Goal: Use online tool/utility: Utilize a website feature to perform a specific function

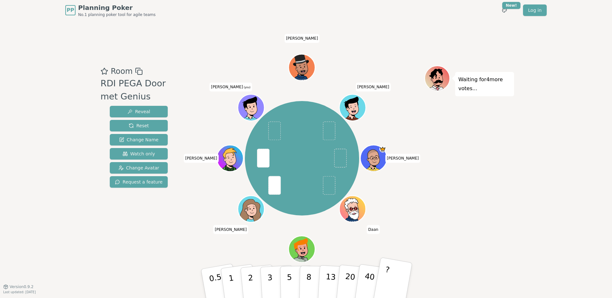
click at [388, 282] on button "?" at bounding box center [392, 283] width 40 height 53
click at [255, 276] on button "2" at bounding box center [258, 284] width 36 height 51
click at [251, 275] on p "2" at bounding box center [251, 284] width 8 height 35
click at [248, 106] on icon at bounding box center [252, 107] width 26 height 3
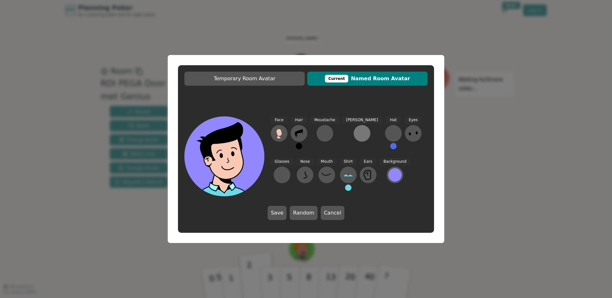
click at [357, 133] on div at bounding box center [362, 133] width 10 height 10
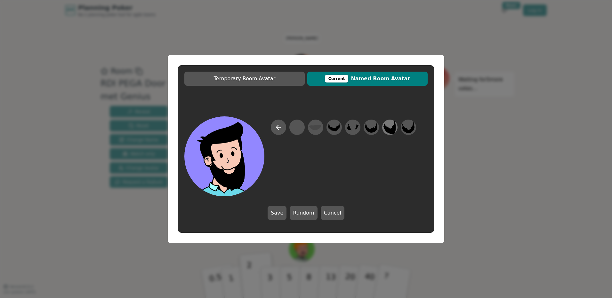
click at [386, 130] on icon at bounding box center [389, 127] width 12 height 14
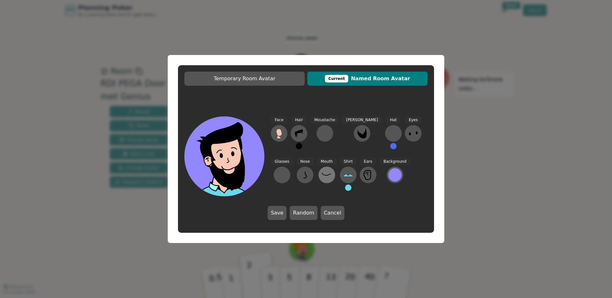
click at [322, 172] on icon at bounding box center [327, 175] width 10 height 10
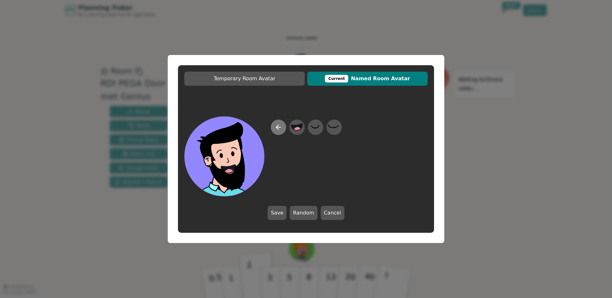
click at [278, 126] on icon at bounding box center [279, 128] width 8 height 8
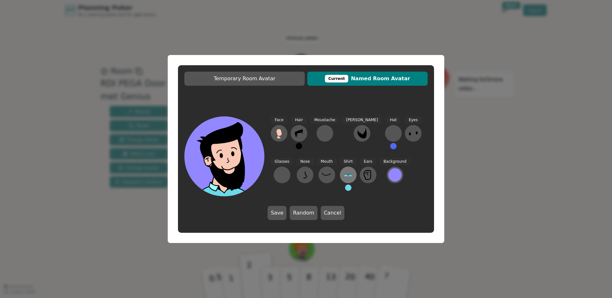
click at [346, 175] on icon at bounding box center [347, 175] width 2 height 2
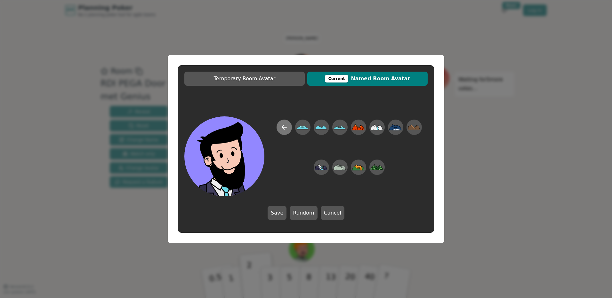
click at [282, 129] on icon at bounding box center [284, 128] width 8 height 8
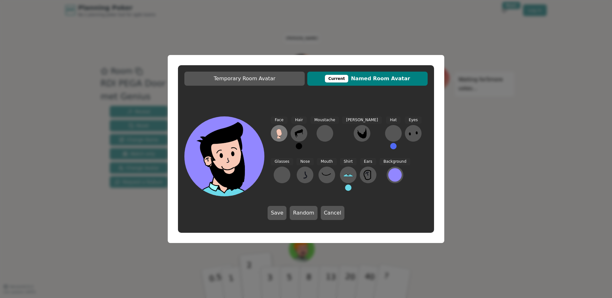
click at [279, 134] on icon at bounding box center [278, 132] width 5 height 7
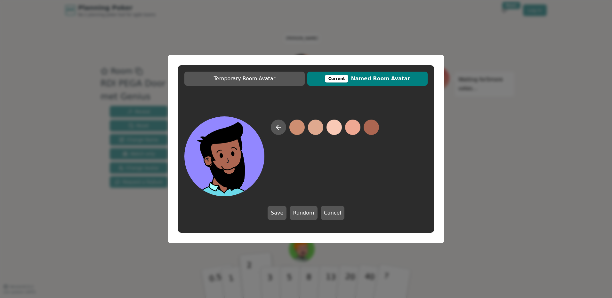
click at [369, 128] on button at bounding box center [370, 127] width 15 height 15
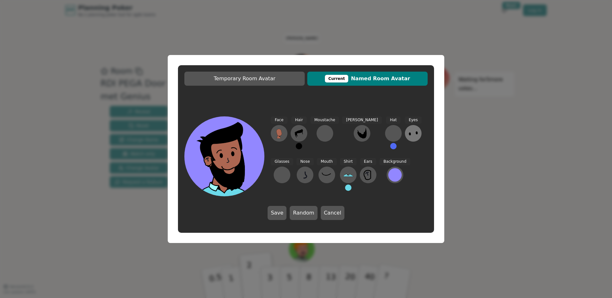
click at [409, 134] on ellipse at bounding box center [410, 133] width 2 height 3
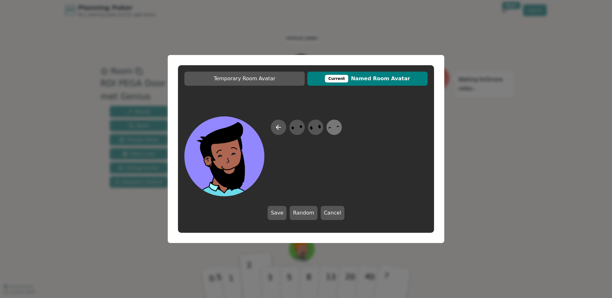
click at [334, 128] on icon at bounding box center [334, 127] width 12 height 14
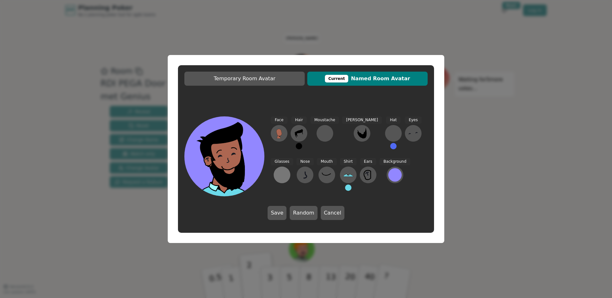
click at [287, 170] on div at bounding box center [282, 175] width 10 height 10
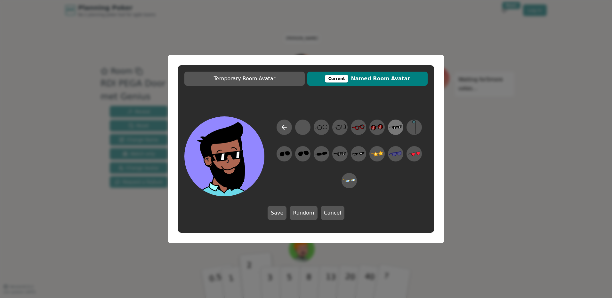
click at [392, 123] on icon at bounding box center [395, 127] width 12 height 14
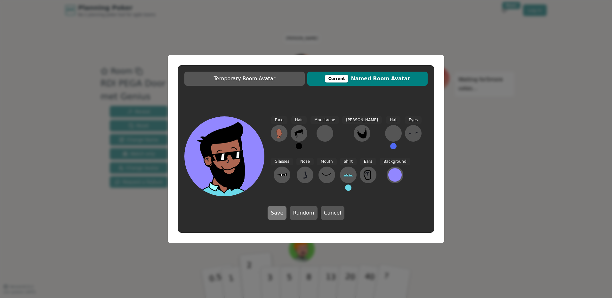
click at [281, 211] on button "Save" at bounding box center [276, 213] width 19 height 14
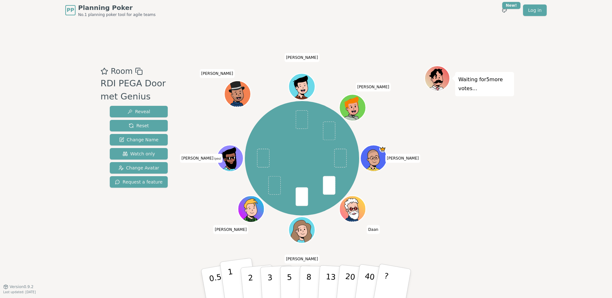
click at [231, 283] on p "1" at bounding box center [232, 284] width 10 height 35
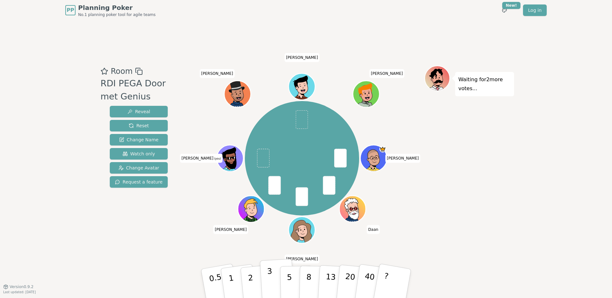
click at [268, 279] on p "3" at bounding box center [270, 284] width 7 height 35
